Goal: Task Accomplishment & Management: Use online tool/utility

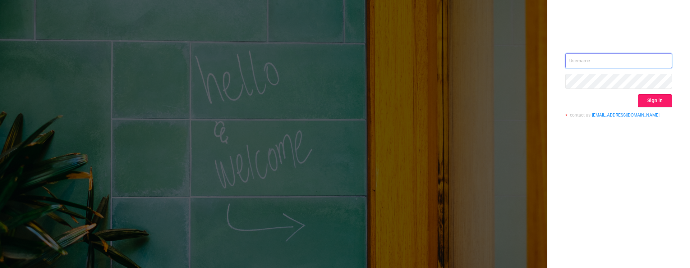
type input "[PERSON_NAME][EMAIL_ADDRESS][DOMAIN_NAME]"
click at [649, 100] on button "Sign in" at bounding box center [655, 100] width 34 height 13
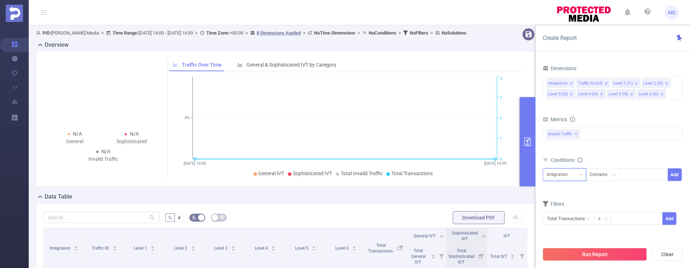
drag, startPoint x: 579, startPoint y: 176, endPoint x: 578, endPoint y: 187, distance: 11.2
click at [580, 175] on icon "icon: down" at bounding box center [581, 175] width 4 height 4
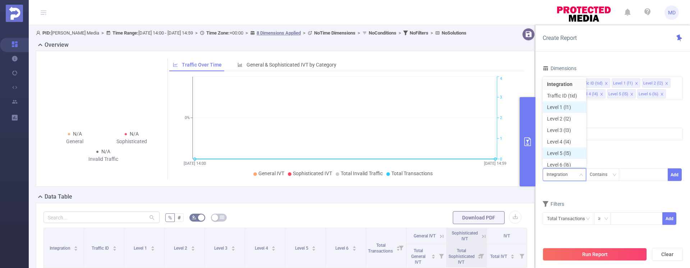
scroll to position [4, 0]
click at [569, 100] on li "Level 1 (l1)" at bounding box center [565, 104] width 44 height 12
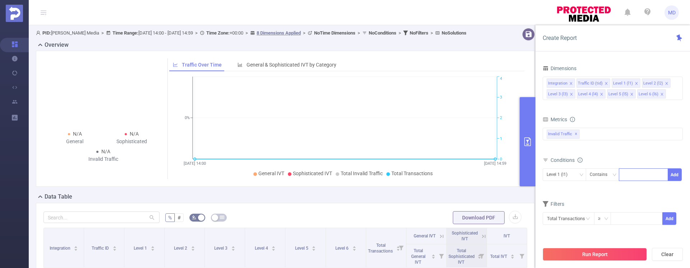
click at [638, 175] on div at bounding box center [643, 175] width 41 height 12
type input "2356"
click at [659, 191] on li "2356" at bounding box center [643, 190] width 49 height 12
click at [682, 175] on div at bounding box center [682, 177] width 2 height 132
click at [678, 176] on button "Add" at bounding box center [675, 174] width 14 height 13
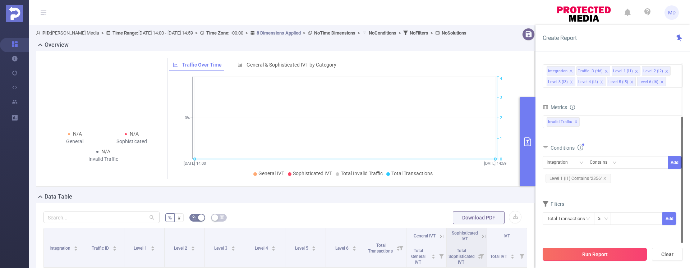
click at [567, 254] on button "Run Report" at bounding box center [595, 254] width 104 height 13
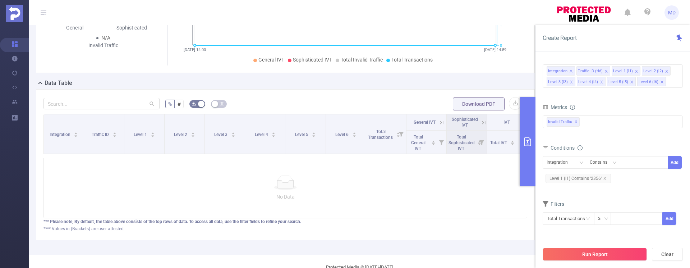
scroll to position [12, 0]
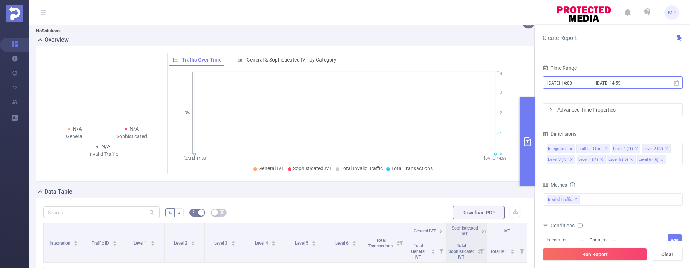
click at [579, 87] on input "[DATE] 14:00" at bounding box center [576, 83] width 58 height 10
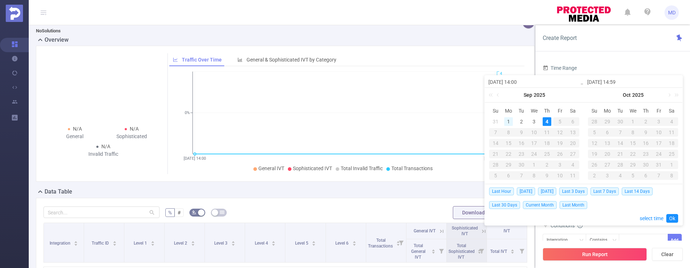
click at [506, 120] on div "1" at bounding box center [509, 121] width 9 height 9
click at [544, 121] on div "4" at bounding box center [547, 121] width 9 height 9
type input "[DATE] 14:00"
click at [672, 216] on link "Ok" at bounding box center [673, 218] width 12 height 9
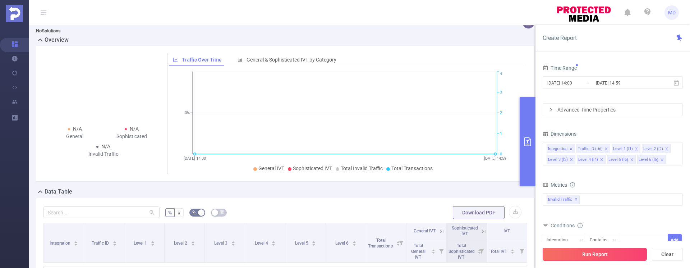
click at [604, 255] on button "Run Report" at bounding box center [595, 254] width 104 height 13
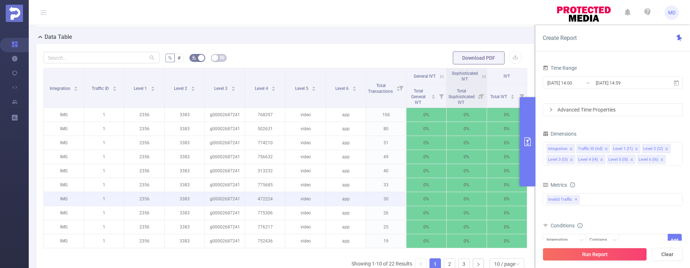
scroll to position [246, 0]
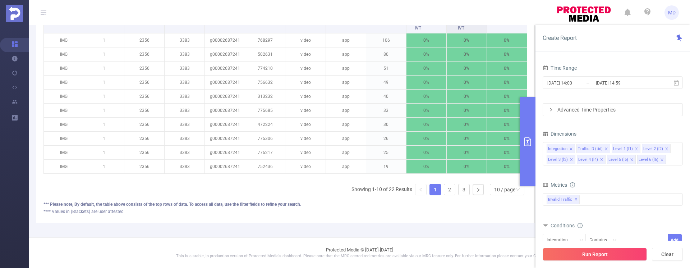
click at [528, 142] on icon "primary" at bounding box center [528, 141] width 9 height 9
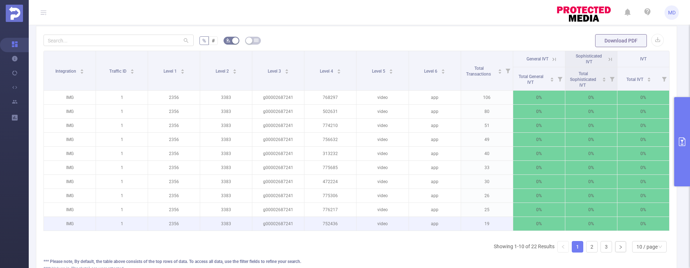
scroll to position [171, 0]
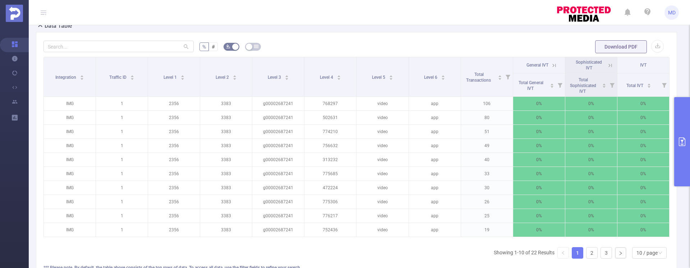
click at [680, 142] on icon "primary" at bounding box center [682, 141] width 9 height 9
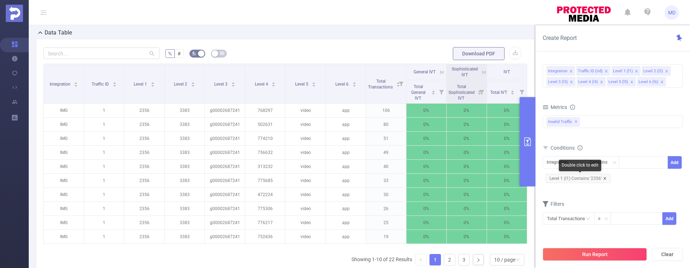
click at [605, 178] on icon "icon: close" at bounding box center [605, 178] width 3 height 3
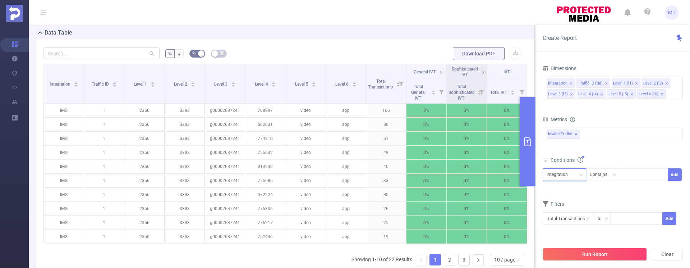
click at [574, 173] on div "Integration" at bounding box center [565, 175] width 36 height 12
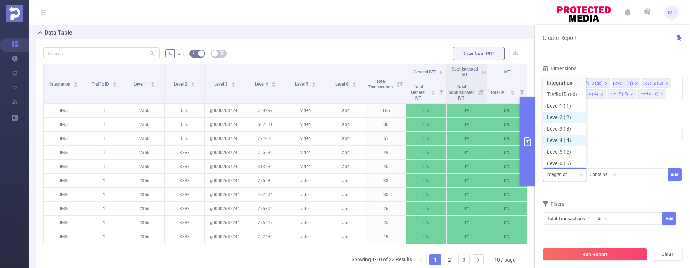
scroll to position [4, 0]
click at [564, 104] on li "Level 1 (l1)" at bounding box center [565, 104] width 44 height 12
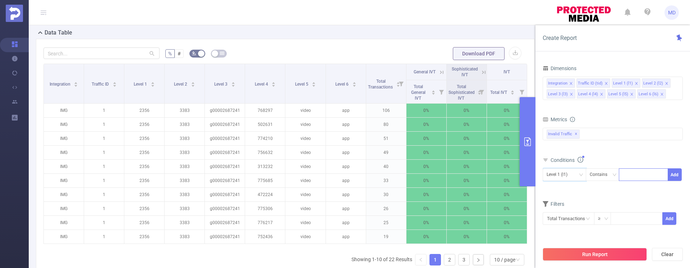
click at [629, 172] on div at bounding box center [643, 175] width 41 height 12
type input "2352"
click at [632, 189] on li "2352" at bounding box center [643, 190] width 49 height 12
click at [676, 175] on button "Add" at bounding box center [675, 174] width 14 height 13
click at [592, 256] on button "Run Report" at bounding box center [595, 254] width 104 height 13
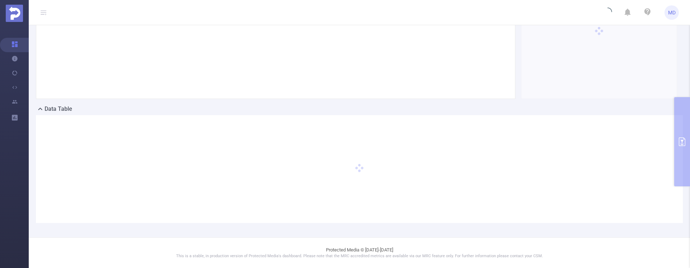
scroll to position [88, 0]
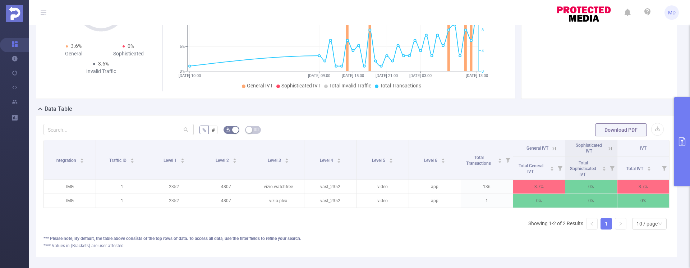
click at [680, 129] on button "primary" at bounding box center [683, 141] width 16 height 89
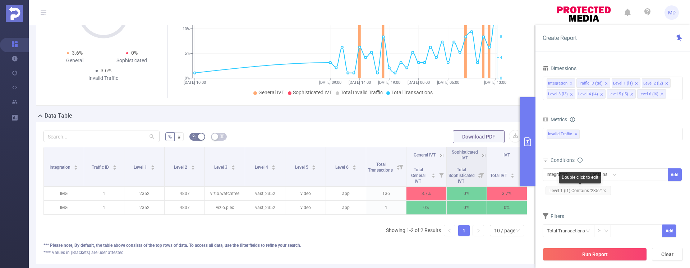
click at [606, 189] on span "Level 1 (l1) Contains '2352'" at bounding box center [578, 190] width 65 height 9
click at [605, 191] on icon "icon: close" at bounding box center [605, 191] width 4 height 4
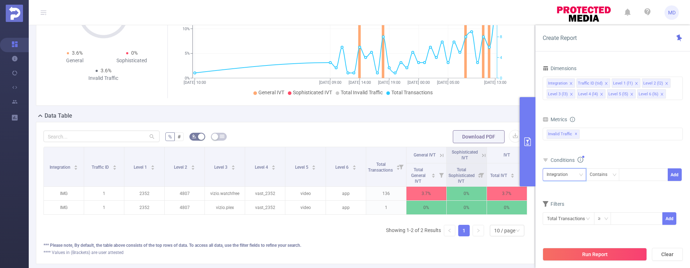
click at [569, 177] on div "Integration" at bounding box center [560, 175] width 26 height 12
drag, startPoint x: 567, startPoint y: 102, endPoint x: 605, endPoint y: 135, distance: 49.9
click at [567, 102] on li "Level 1 (l1)" at bounding box center [565, 104] width 44 height 12
click at [631, 169] on div at bounding box center [643, 175] width 41 height 12
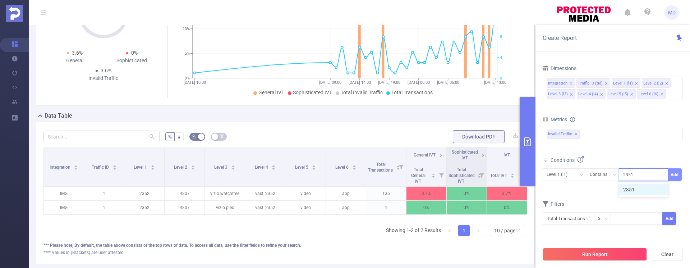
type input "2351"
click at [675, 176] on button "Add" at bounding box center [675, 174] width 14 height 13
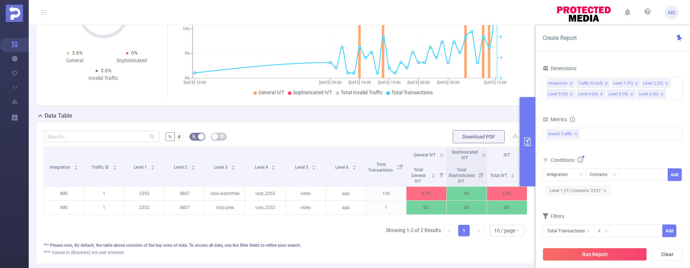
click at [585, 252] on button "Run Report" at bounding box center [595, 254] width 104 height 13
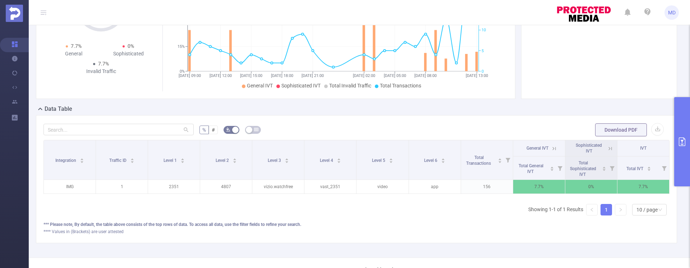
click at [680, 136] on button "primary" at bounding box center [683, 141] width 16 height 89
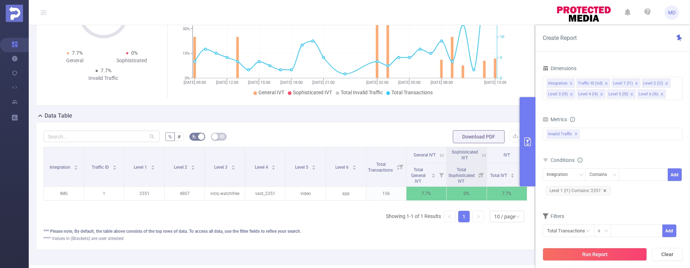
click at [605, 191] on icon "icon: close" at bounding box center [605, 191] width 4 height 4
click at [573, 177] on div "Integration" at bounding box center [565, 175] width 36 height 12
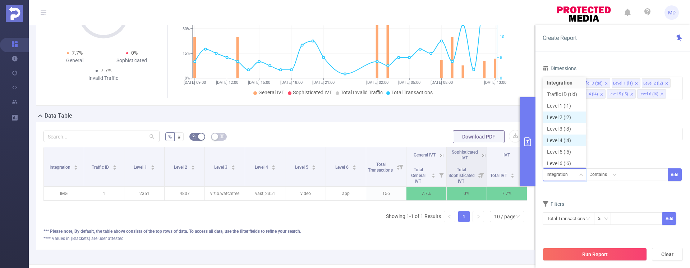
scroll to position [4, 0]
click at [559, 102] on li "Level 1 (l1)" at bounding box center [565, 104] width 44 height 12
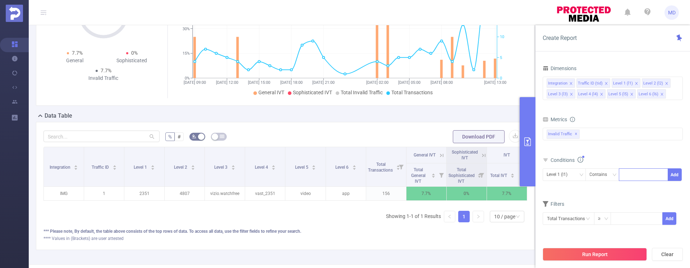
click at [629, 177] on div at bounding box center [643, 175] width 41 height 12
paste input "Sino_CTV_DV_EP_5c3"
type input "Sino_CTV_DV_EP_5c3"
click at [648, 188] on li "Sino_CTV_DV_EP_5c3" at bounding box center [651, 190] width 64 height 12
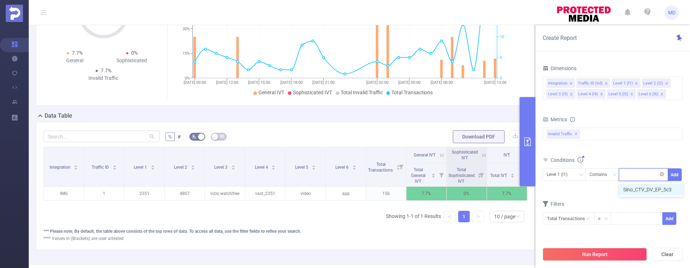
scroll to position [0, 0]
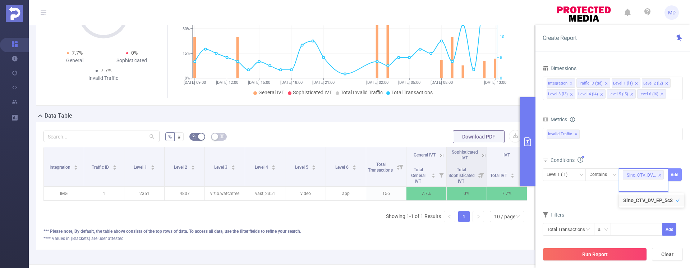
click at [680, 174] on button "Add" at bounding box center [675, 174] width 14 height 13
click at [585, 258] on button "Run Report" at bounding box center [595, 254] width 104 height 13
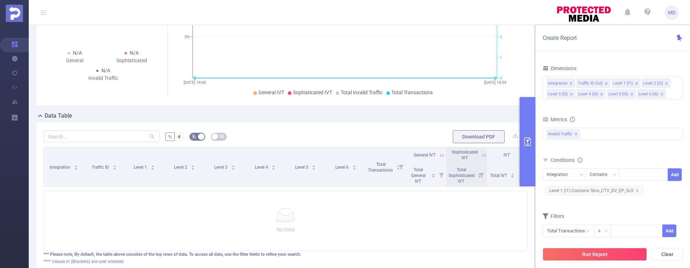
scroll to position [46, 0]
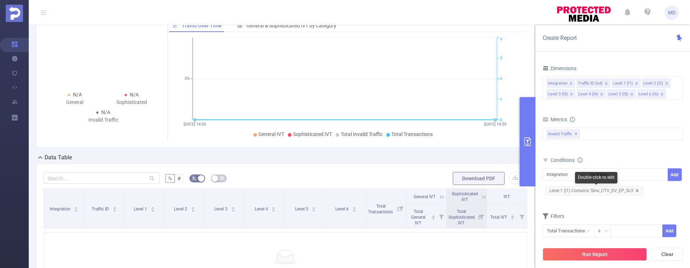
click at [637, 190] on icon "icon: close" at bounding box center [637, 190] width 3 height 3
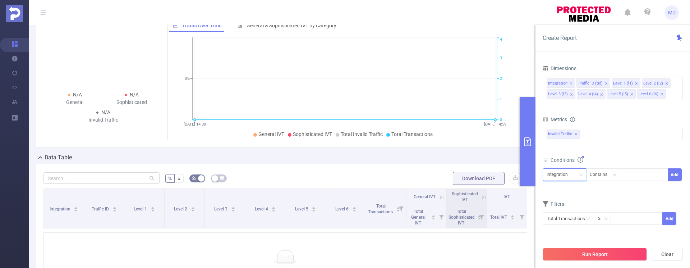
click at [572, 172] on div "Integration" at bounding box center [560, 175] width 26 height 12
click at [569, 105] on li "Level 1 (l1)" at bounding box center [565, 104] width 44 height 12
click at [632, 172] on div at bounding box center [643, 175] width 41 height 12
type input "2354"
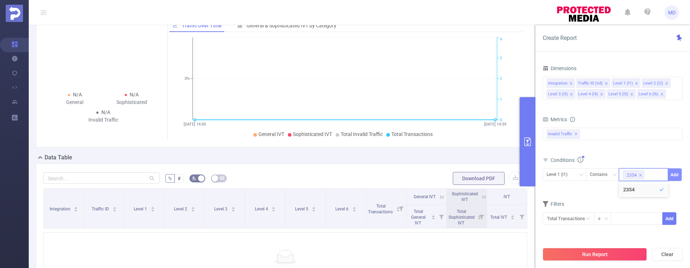
click at [675, 174] on button "Add" at bounding box center [675, 174] width 14 height 13
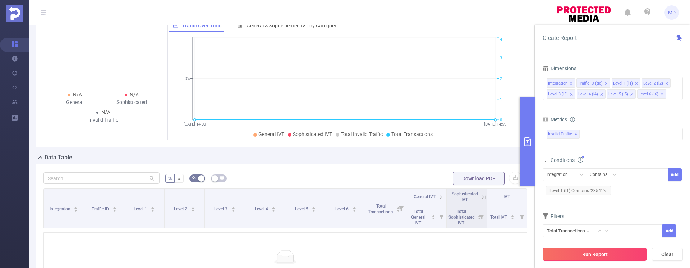
click at [606, 250] on button "Run Report" at bounding box center [595, 254] width 104 height 13
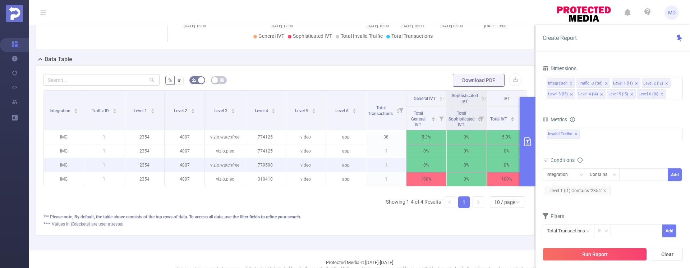
scroll to position [132, 0]
